Goal: Download file/media

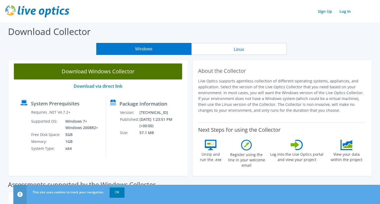
click at [111, 74] on link "Download Windows Collector" at bounding box center [98, 71] width 168 height 16
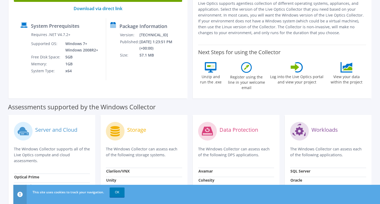
scroll to position [107, 0]
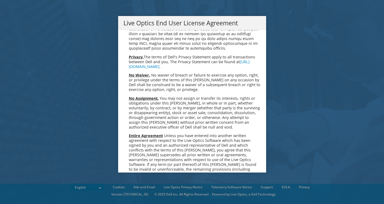
scroll to position [2016, 0]
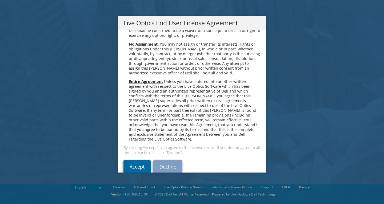
click at [136, 160] on link "Accept" at bounding box center [136, 166] width 27 height 13
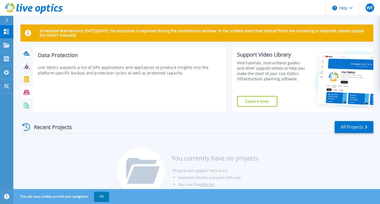
click at [27, 94] on icon at bounding box center [26, 92] width 6 height 6
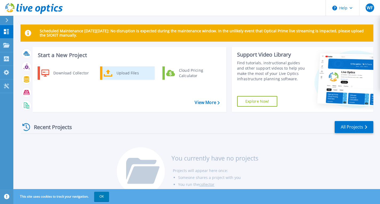
click at [108, 74] on icon at bounding box center [108, 73] width 9 height 8
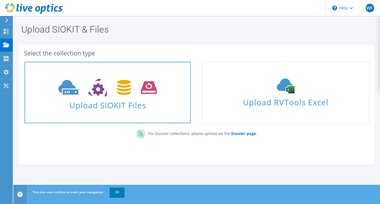
click at [105, 111] on link "Upload SIOKIT Files" at bounding box center [107, 92] width 167 height 62
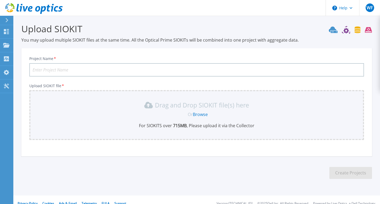
scroll to position [9, 0]
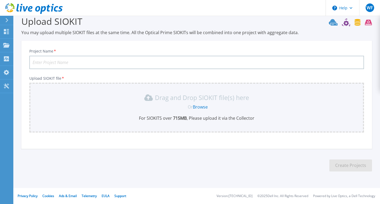
click at [71, 60] on input "Project Name *" at bounding box center [196, 62] width 335 height 13
click at [346, 22] on icon at bounding box center [350, 22] width 43 height 8
click at [355, 23] on icon at bounding box center [358, 22] width 6 height 7
click at [7, 32] on icon at bounding box center [6, 31] width 6 height 5
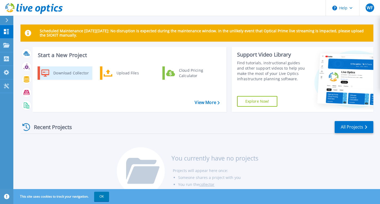
click at [60, 74] on div "Download Collector" at bounding box center [71, 73] width 40 height 11
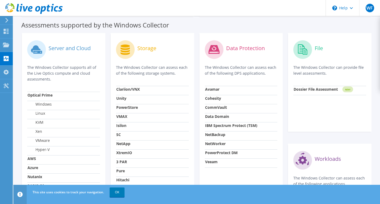
scroll to position [160, 0]
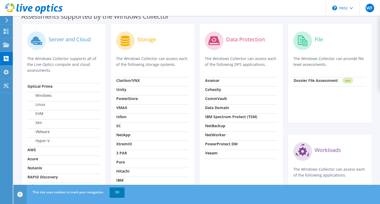
click at [238, 40] on label "Data Protection" at bounding box center [245, 39] width 39 height 5
click at [312, 81] on strong "Dossier File Assessment" at bounding box center [316, 80] width 44 height 5
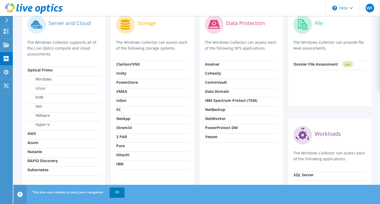
scroll to position [163, 0]
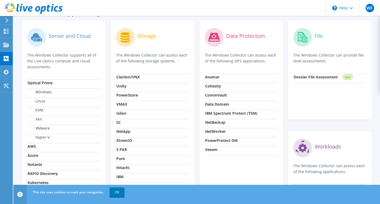
click at [214, 105] on strong "Data Domain" at bounding box center [217, 104] width 24 height 5
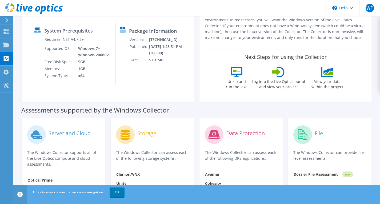
scroll to position [57, 0]
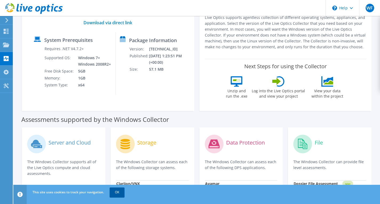
click at [118, 192] on link "OK" at bounding box center [117, 192] width 15 height 10
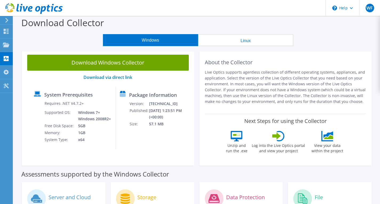
scroll to position [0, 0]
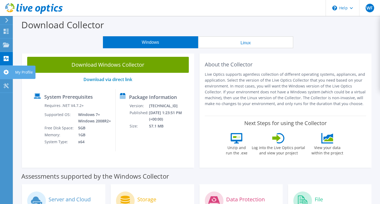
click at [4, 71] on use at bounding box center [5, 72] width 5 height 5
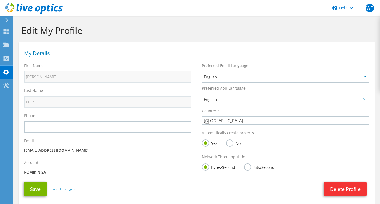
select select "10"
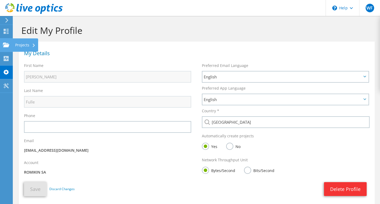
click at [5, 45] on use at bounding box center [6, 44] width 6 height 5
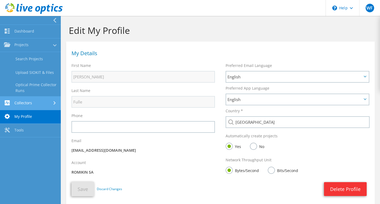
click at [23, 105] on link "Collectors" at bounding box center [30, 104] width 61 height 14
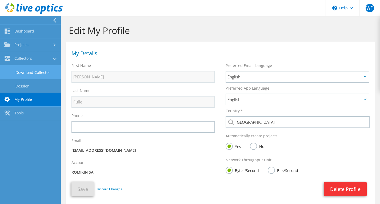
click at [31, 71] on link "Download Collector" at bounding box center [30, 73] width 61 height 14
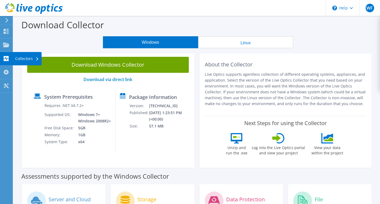
click at [6, 57] on icon at bounding box center [6, 58] width 6 height 5
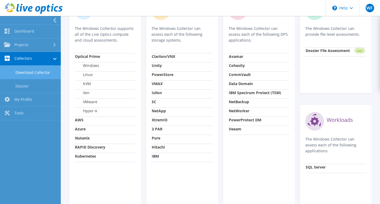
scroll to position [229, 0]
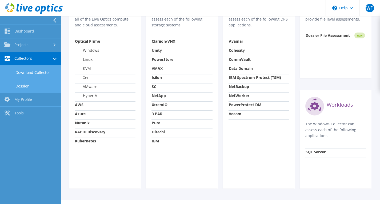
click at [21, 83] on link "Dossier" at bounding box center [30, 86] width 61 height 14
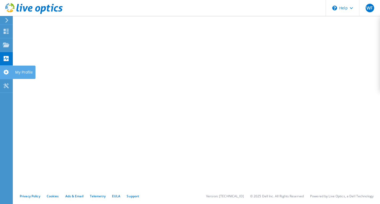
click at [3, 70] on icon at bounding box center [6, 72] width 6 height 5
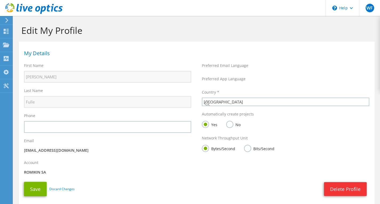
select select "10"
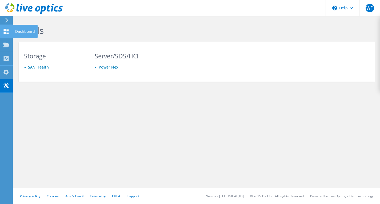
click at [8, 30] on icon at bounding box center [6, 31] width 6 height 5
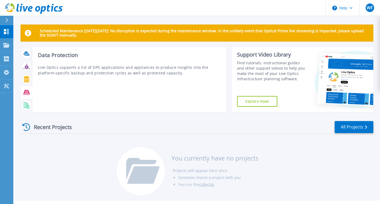
click at [25, 92] on icon at bounding box center [26, 92] width 6 height 5
click at [25, 106] on rect at bounding box center [26, 105] width 2 height 0
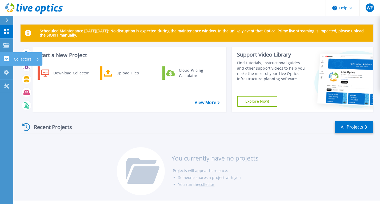
click at [10, 59] on link "Collectors Collectors" at bounding box center [6, 59] width 13 height 14
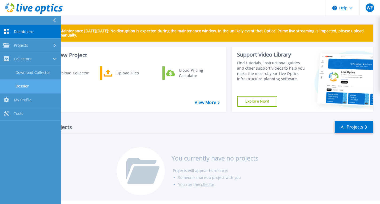
click at [20, 85] on link "Dossier" at bounding box center [30, 86] width 61 height 14
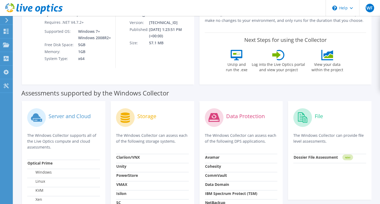
scroll to position [83, 0]
click at [228, 115] on label "Data Protection" at bounding box center [245, 115] width 39 height 5
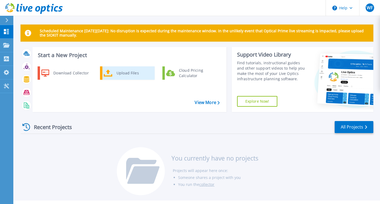
click at [127, 74] on div "Upload Files" at bounding box center [133, 73] width 39 height 11
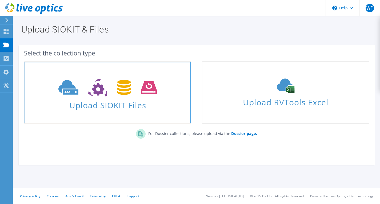
click at [125, 89] on icon at bounding box center [107, 87] width 98 height 18
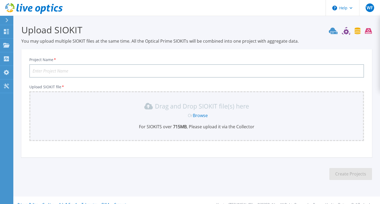
drag, startPoint x: 357, startPoint y: 31, endPoint x: 354, endPoint y: 31, distance: 3.2
click at [357, 31] on icon at bounding box center [350, 31] width 43 height 8
click at [344, 31] on icon at bounding box center [345, 31] width 5 height 5
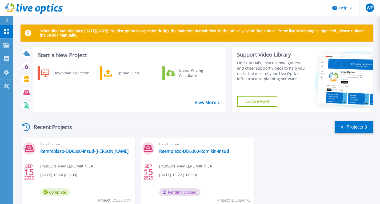
scroll to position [27, 0]
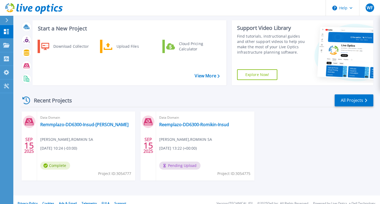
click at [223, 148] on div "Data Domain Reemplazo-DD6300-Romikin-[PERSON_NAME] , ROMIKIN [DATE] 13:22 (+00:…" at bounding box center [205, 145] width 98 height 69
drag, startPoint x: 181, startPoint y: 124, endPoint x: 295, endPoint y: 156, distance: 118.9
click at [299, 157] on div "[DATE] Data Domain Remmplazo-DD6300-Insud-Romikin [PERSON_NAME] , ROMIKIN [DATE…" at bounding box center [194, 151] width 357 height 80
